Goal: Find specific page/section

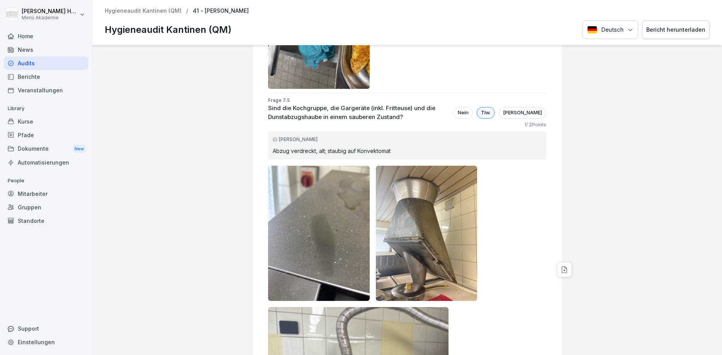
scroll to position [3523, 0]
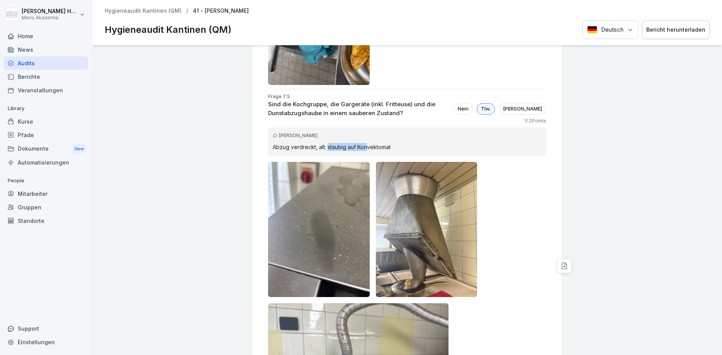
drag, startPoint x: 327, startPoint y: 111, endPoint x: 377, endPoint y: 109, distance: 49.9
click at [368, 143] on p "Abzug verdreckt, alt; staubig auf Konvektomat" at bounding box center [407, 147] width 269 height 8
drag, startPoint x: 392, startPoint y: 114, endPoint x: 356, endPoint y: 114, distance: 36.7
click at [356, 143] on p "Abzug verdreckt, alt; staubig auf Konvektomat" at bounding box center [407, 147] width 269 height 8
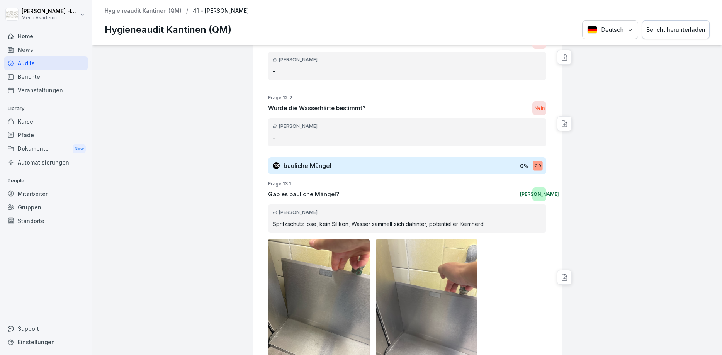
scroll to position [7365, 0]
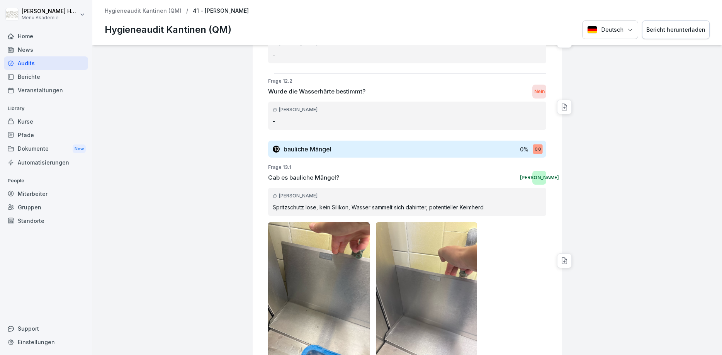
click at [130, 287] on div "41 - Kali Nienburg Hygieneaudit Kantinen (QM) 3.0 Bewertung: 59 % Bewertet von:…" at bounding box center [407, 200] width 630 height 310
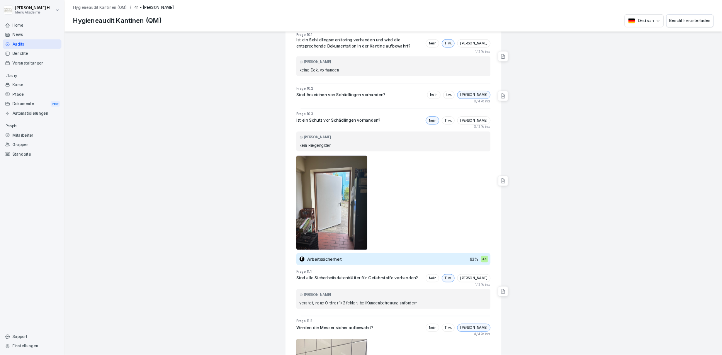
scroll to position [6603, 0]
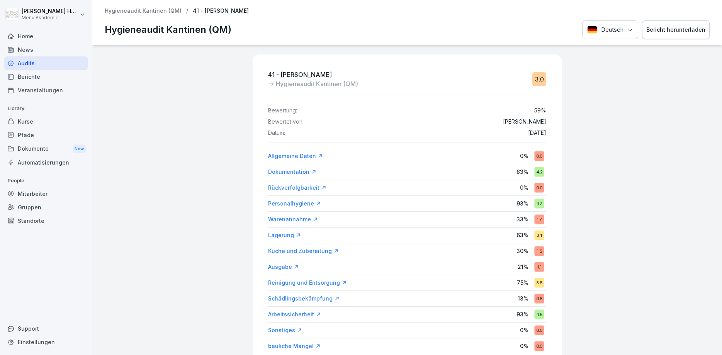
click at [25, 63] on div "Audits" at bounding box center [46, 63] width 84 height 14
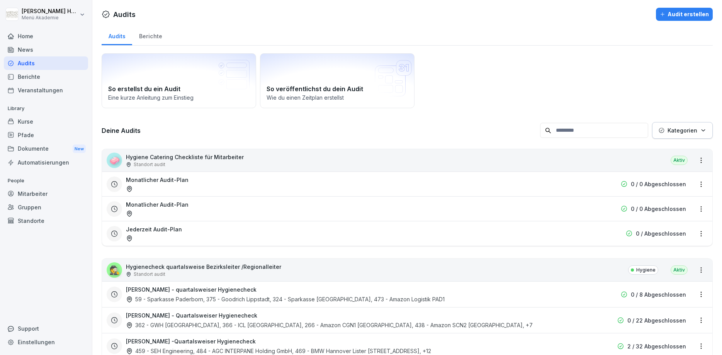
click at [159, 38] on div "Berichte" at bounding box center [150, 35] width 37 height 20
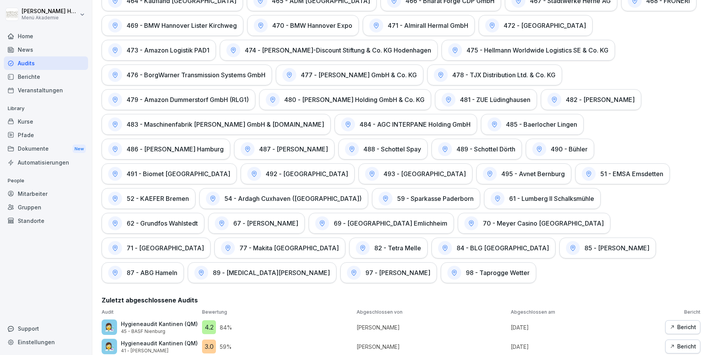
scroll to position [1622, 0]
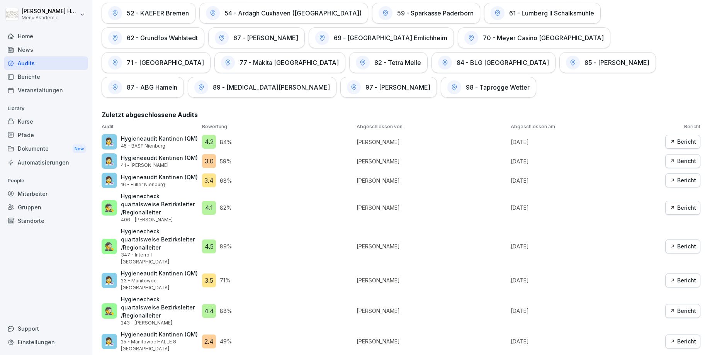
click at [676, 176] on div "Bericht" at bounding box center [682, 180] width 27 height 8
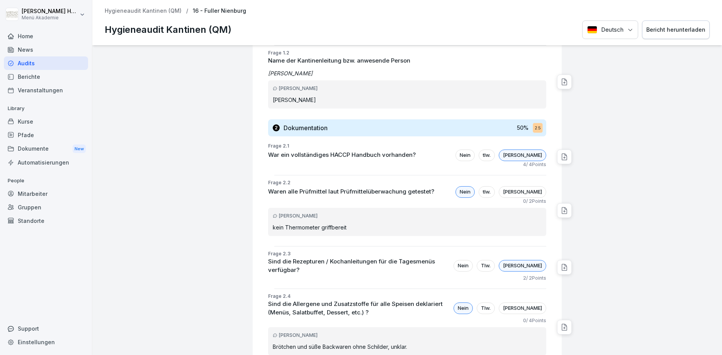
scroll to position [417, 0]
